Goal: Find specific page/section: Find specific page/section

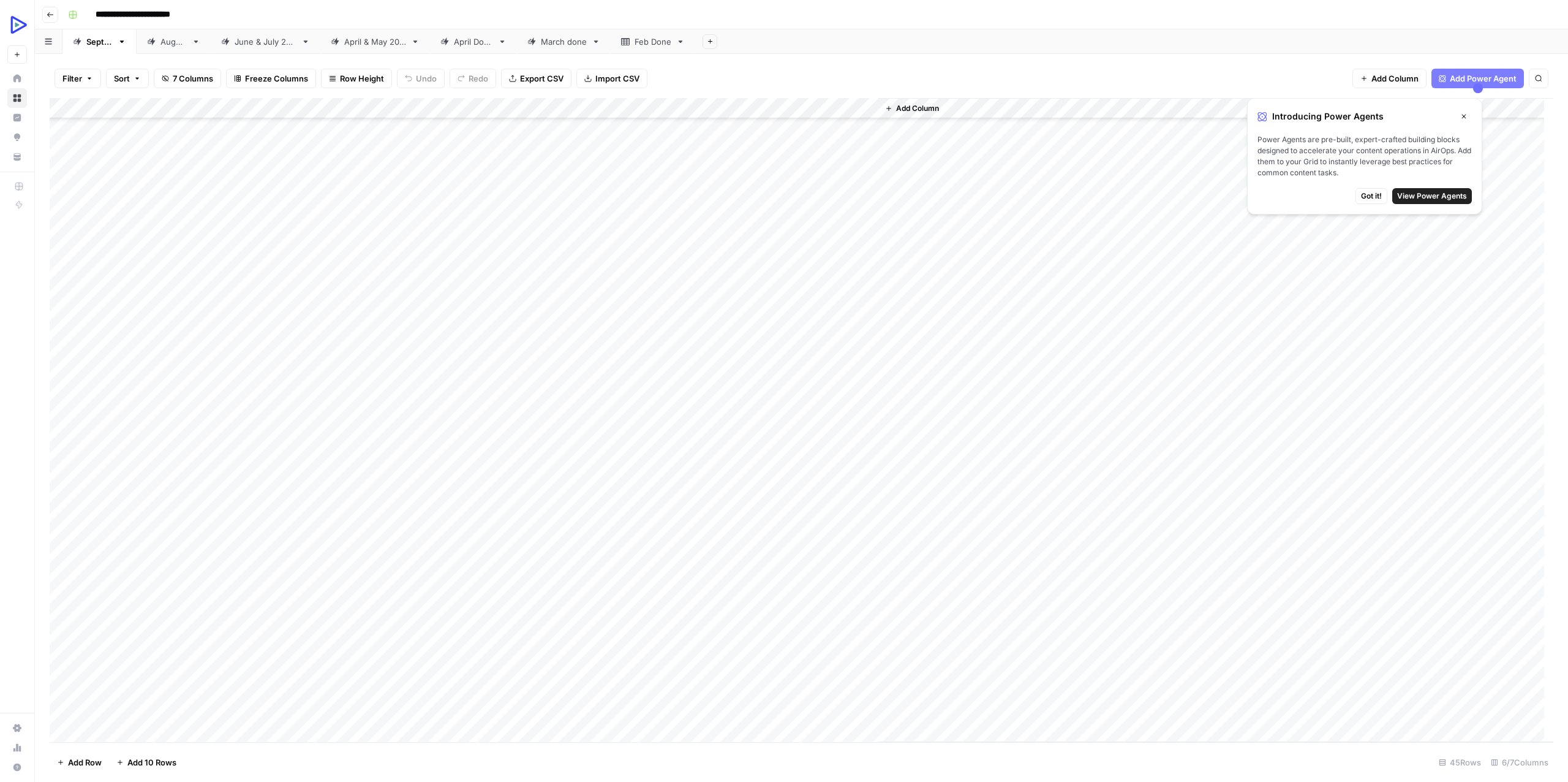
scroll to position [334, 0]
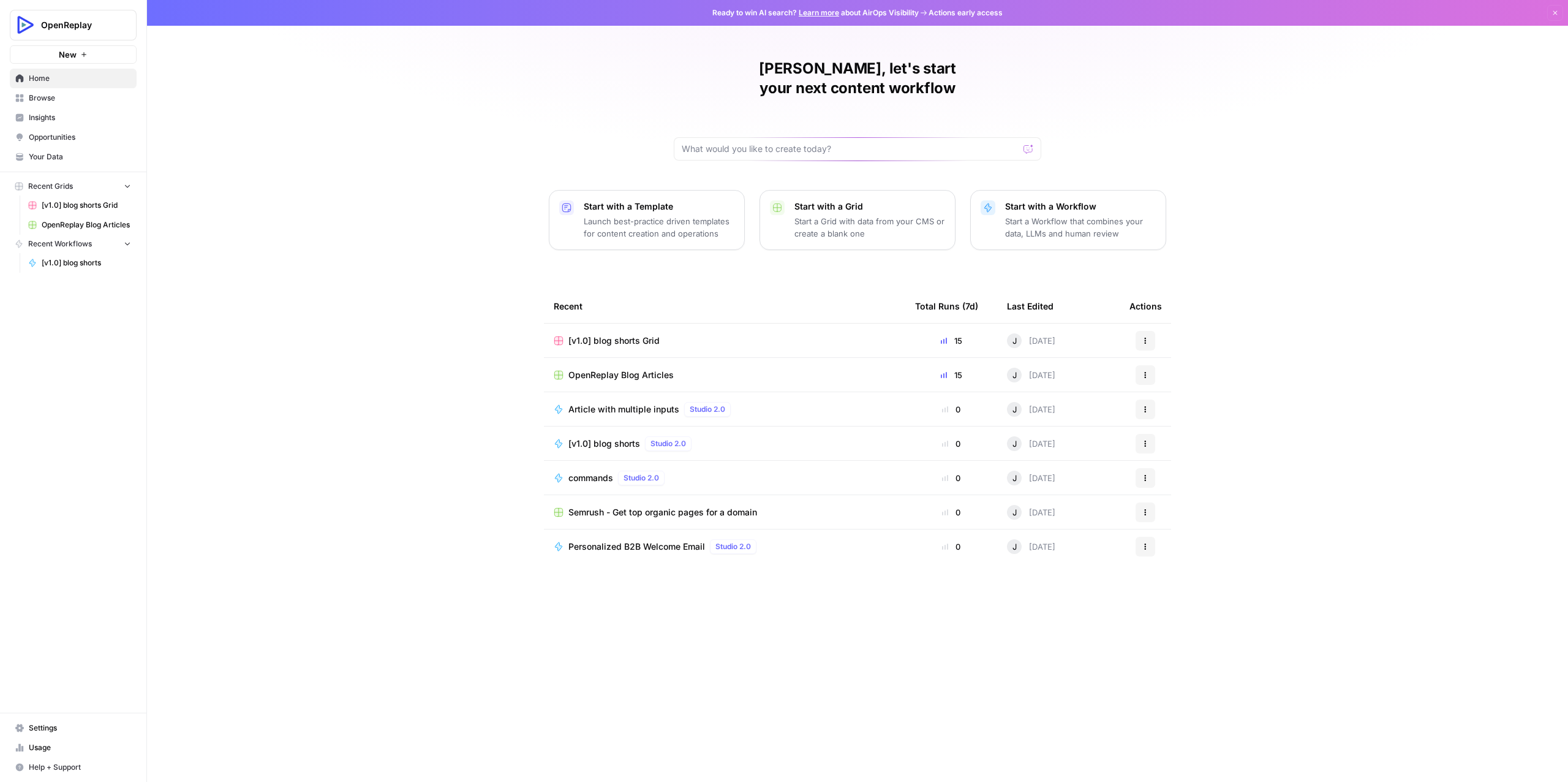
click at [76, 90] on link "Browse" at bounding box center [72, 98] width 127 height 20
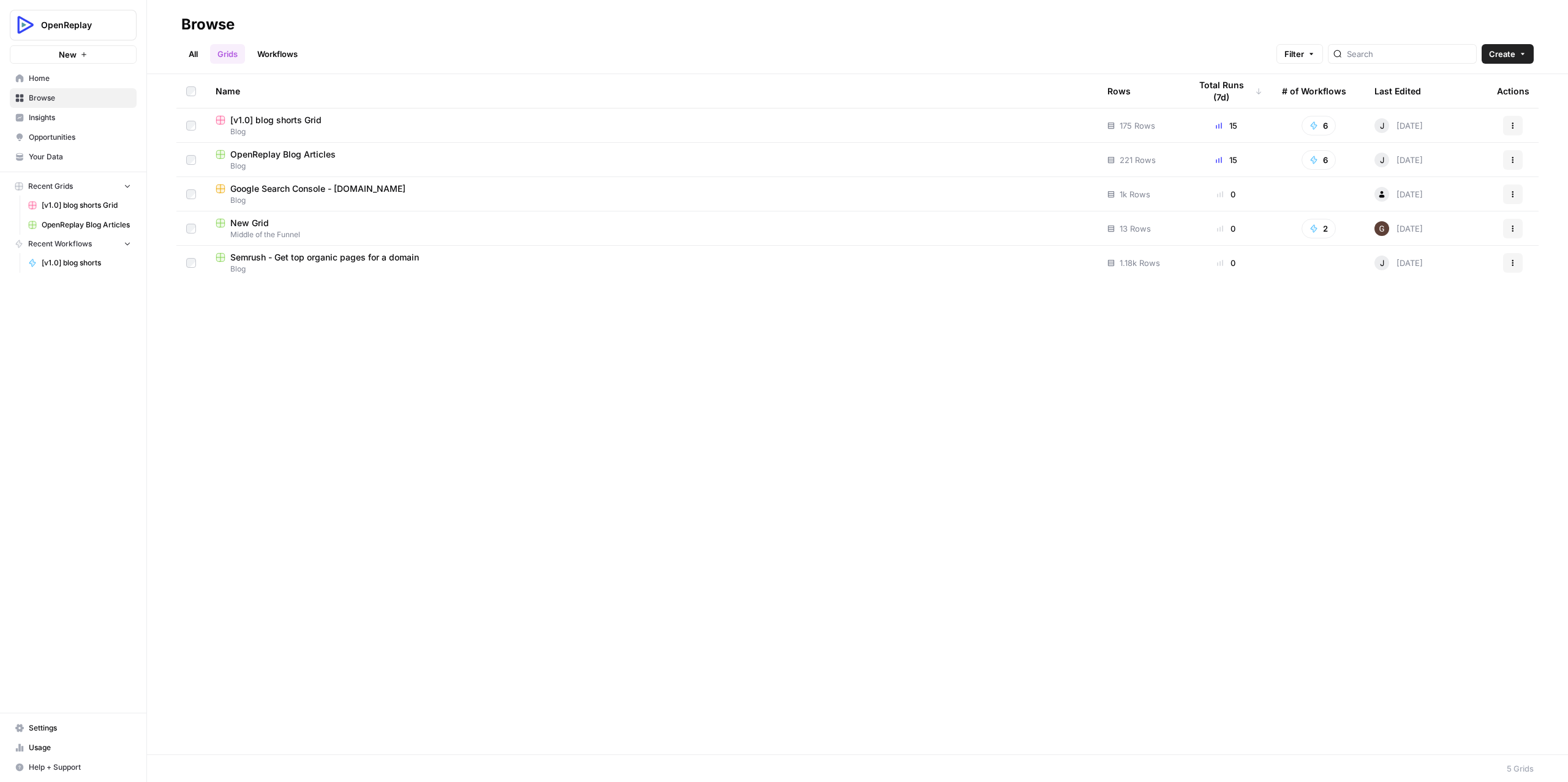
click at [267, 118] on span "[v1.0] blog shorts Grid" at bounding box center [276, 120] width 91 height 12
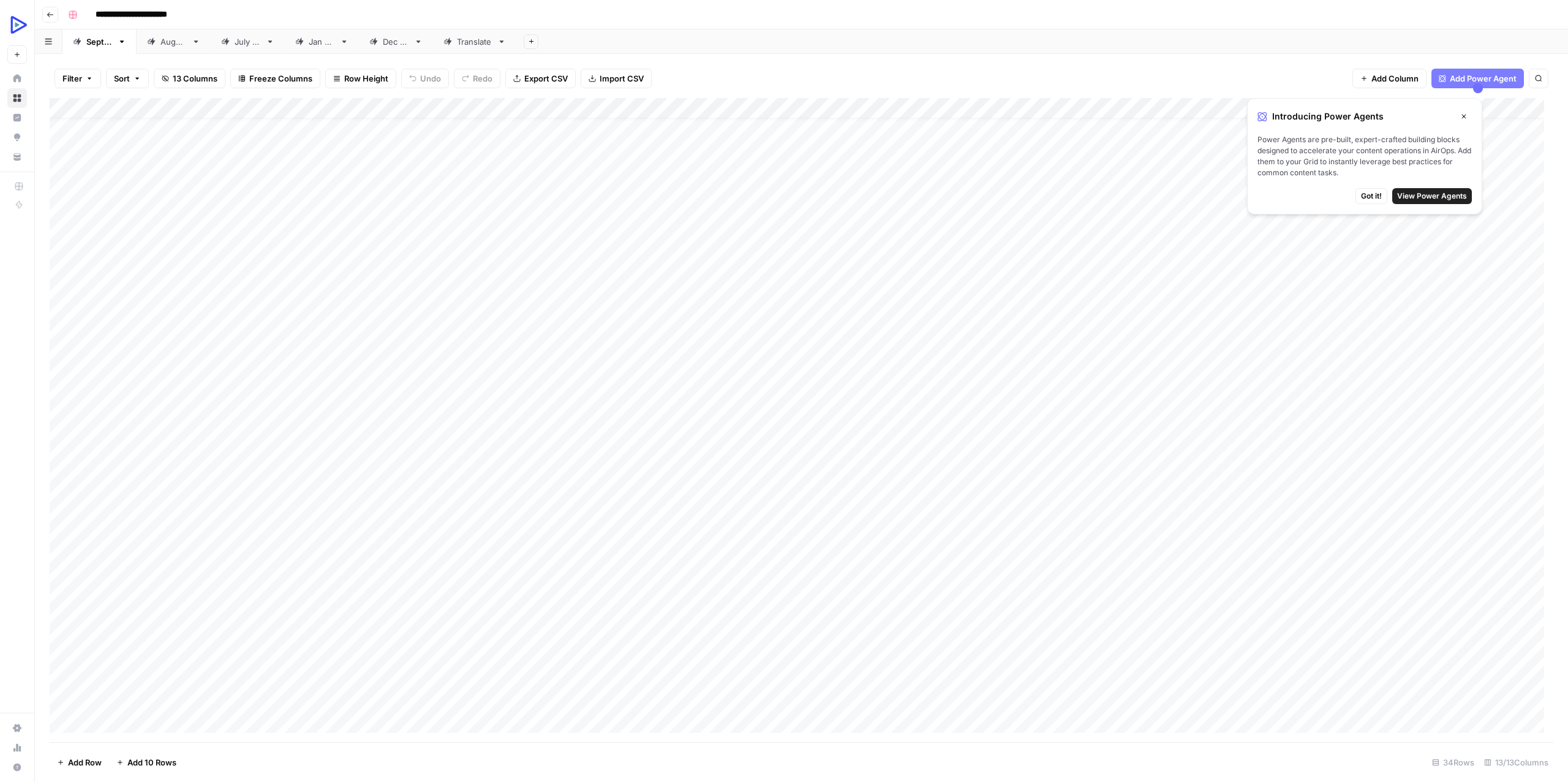
scroll to position [114, 0]
